Goal: Check status

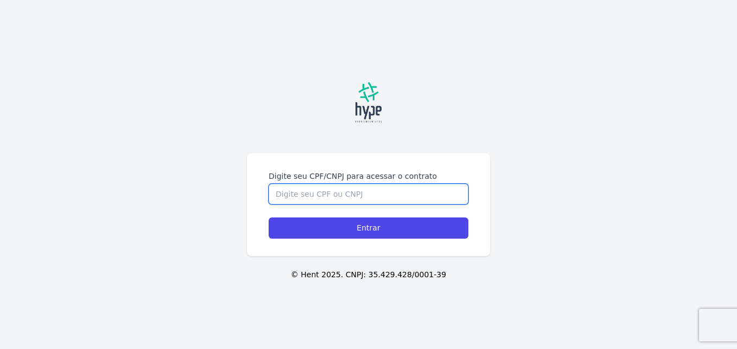
click at [286, 194] on input "Digite seu CPF/CNPJ para acessar o contrato" at bounding box center [369, 193] width 200 height 21
type input "08609716945"
click at [269, 217] on input "Entrar" at bounding box center [369, 227] width 200 height 21
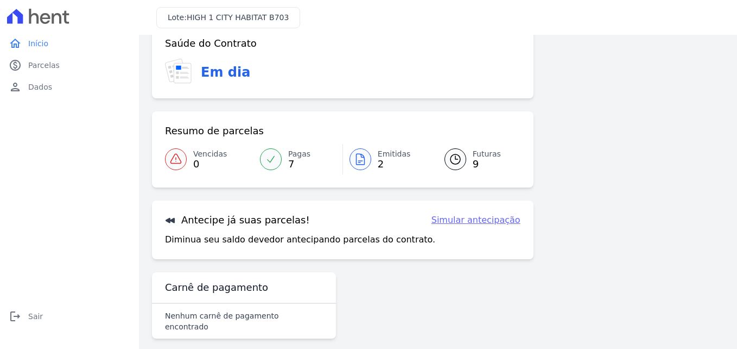
scroll to position [66, 0]
click at [31, 66] on span "Parcelas" at bounding box center [43, 65] width 31 height 11
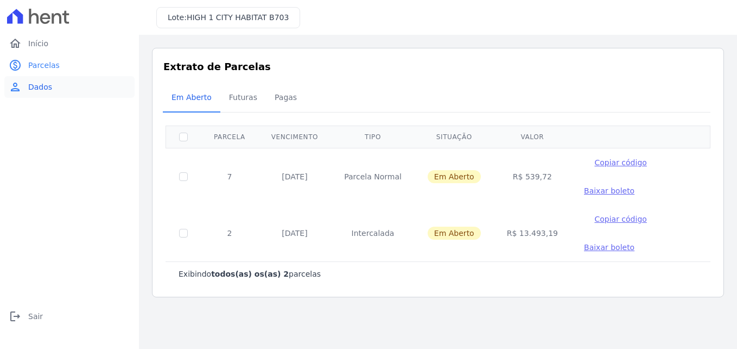
click at [28, 82] on link "person Dados" at bounding box center [69, 87] width 130 height 22
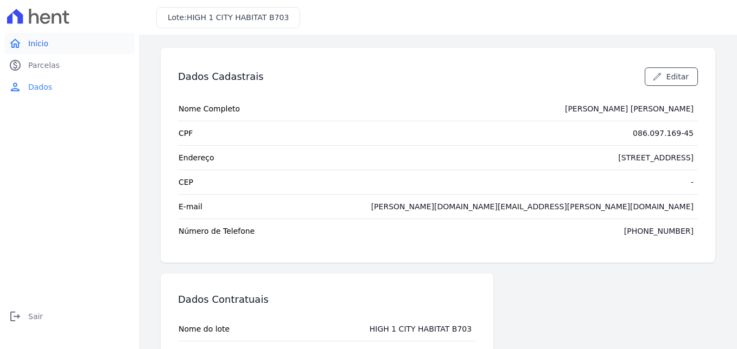
click at [27, 40] on link "home Início" at bounding box center [69, 44] width 130 height 22
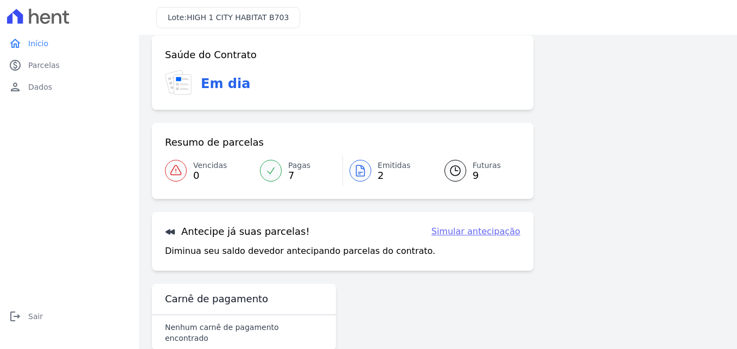
scroll to position [24, 0]
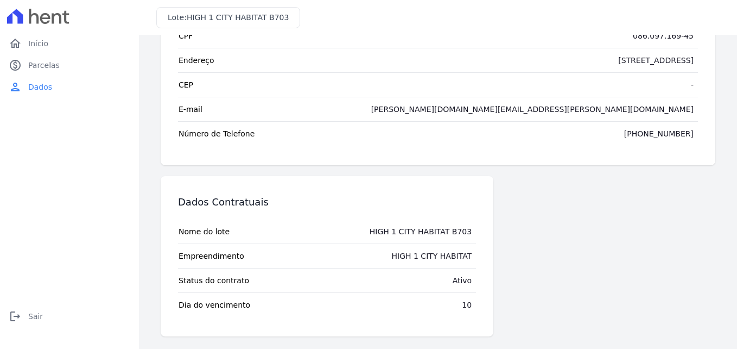
scroll to position [98, 0]
